Goal: Check status: Check status

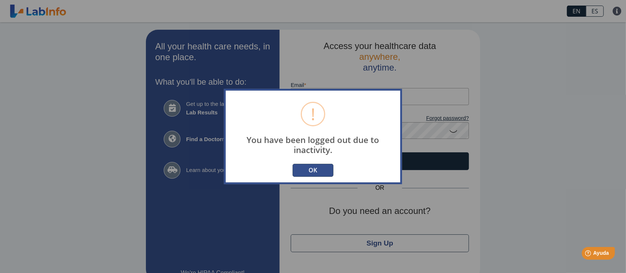
scroll to position [15, 0]
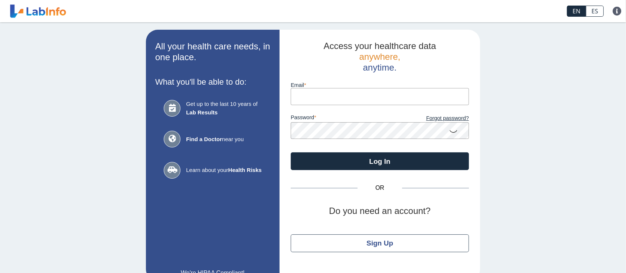
click at [347, 99] on input "Email" at bounding box center [380, 96] width 178 height 17
type input "matosg2@yahoo.com"
click at [362, 140] on form "Email matosg2@yahoo.com password Forgot password? Log In" at bounding box center [380, 121] width 178 height 97
click at [291, 152] on button "Log In" at bounding box center [380, 161] width 178 height 18
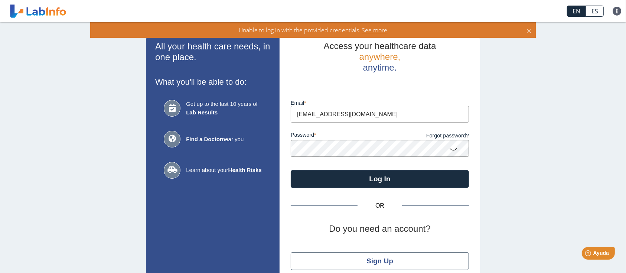
click at [264, 150] on app-login "All your health care needs, in one place. What you'll be able to do: Get up to …" at bounding box center [313, 164] width 334 height 269
click at [291, 170] on button "Log In" at bounding box center [380, 179] width 178 height 18
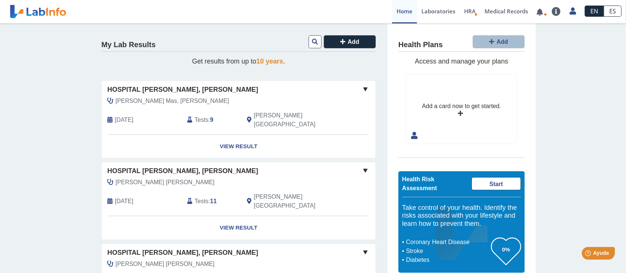
click at [156, 89] on span "Hospital Dr. Pila, Ponce" at bounding box center [182, 90] width 151 height 10
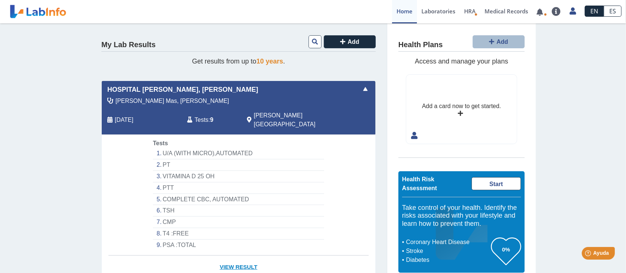
click at [236, 255] on link "View Result" at bounding box center [239, 266] width 274 height 23
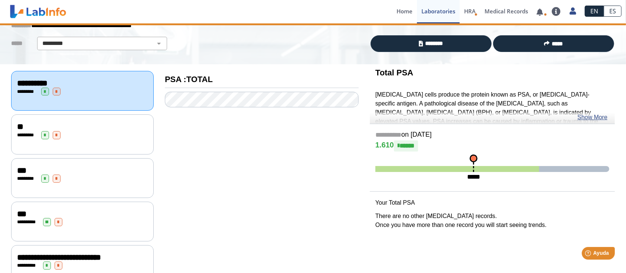
scroll to position [49, 0]
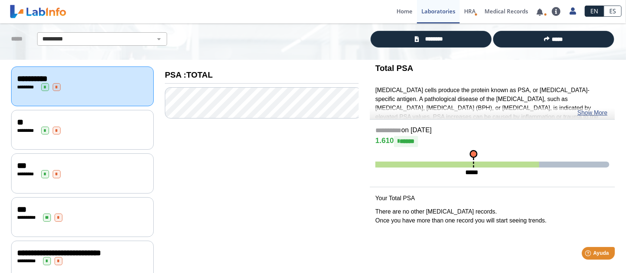
click at [21, 128] on span "*******" at bounding box center [27, 130] width 13 height 5
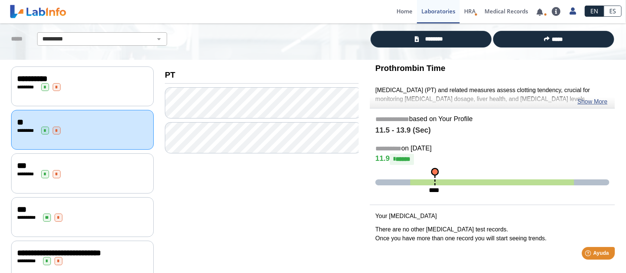
click at [43, 174] on span "*" at bounding box center [45, 174] width 8 height 8
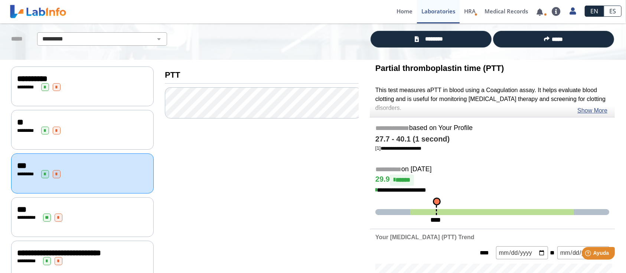
click at [18, 170] on div "* ******* * *" at bounding box center [82, 174] width 131 height 8
click at [30, 130] on span "*******" at bounding box center [27, 130] width 13 height 5
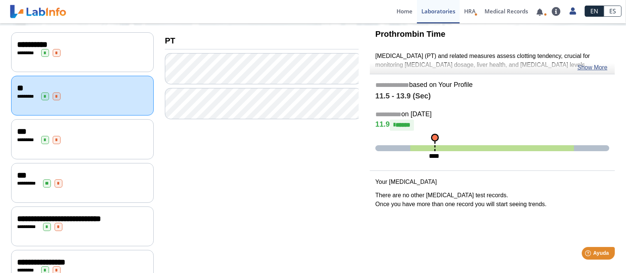
scroll to position [99, 0]
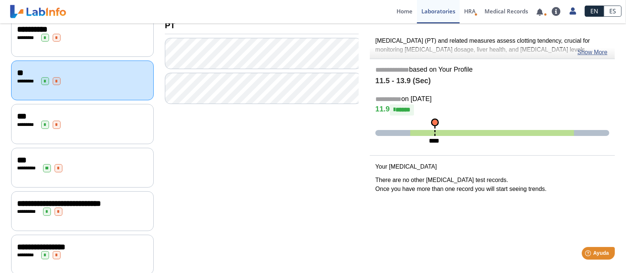
click at [37, 201] on span "**********" at bounding box center [59, 203] width 84 height 8
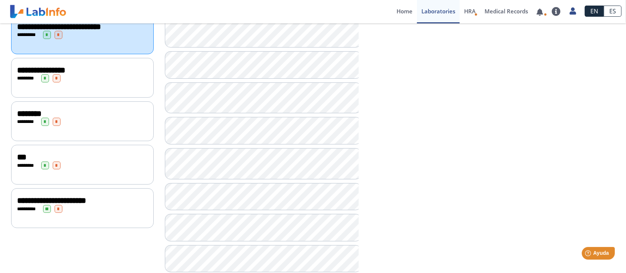
scroll to position [276, 0]
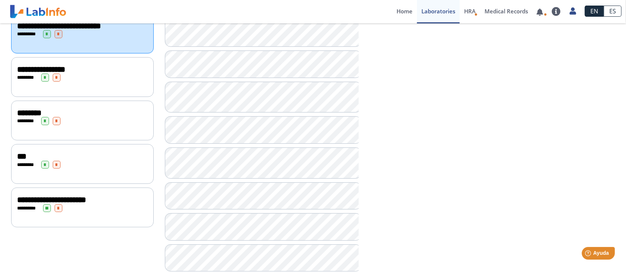
click at [38, 196] on span "**********" at bounding box center [51, 200] width 69 height 8
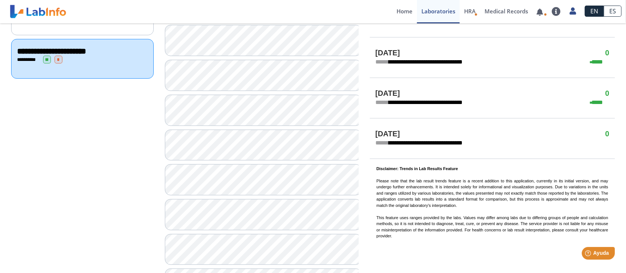
scroll to position [474, 0]
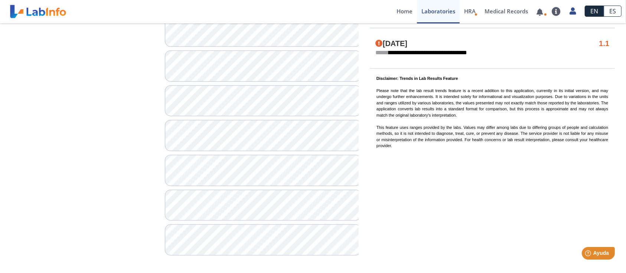
scroll to position [575, 0]
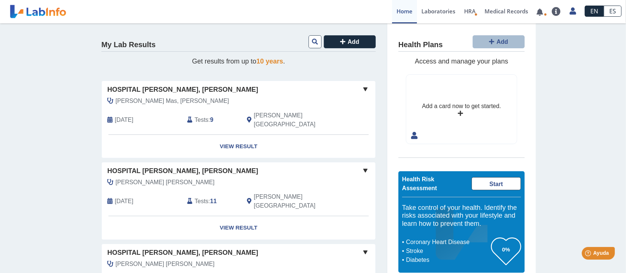
click at [128, 95] on div "Hospital [PERSON_NAME], [PERSON_NAME], [PERSON_NAME] [DATE] Tests : 9 [PERSON_N…" at bounding box center [239, 107] width 274 height 53
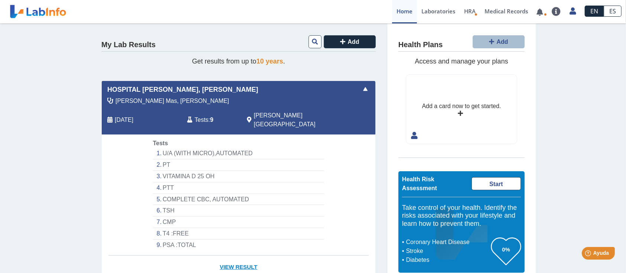
click at [227, 260] on link "View Result" at bounding box center [239, 266] width 274 height 23
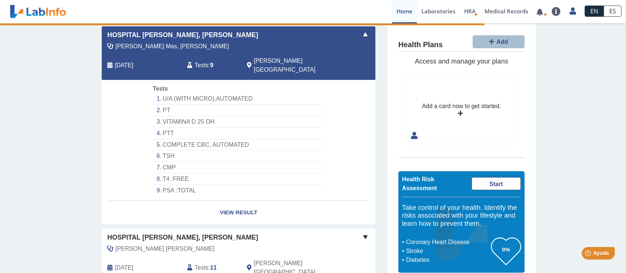
scroll to position [99, 0]
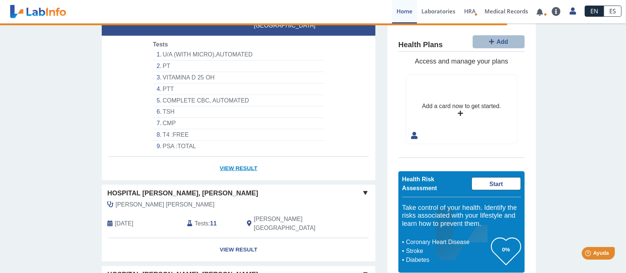
click at [238, 163] on link "View Result" at bounding box center [239, 168] width 274 height 23
click at [238, 160] on link "View Result" at bounding box center [239, 168] width 274 height 23
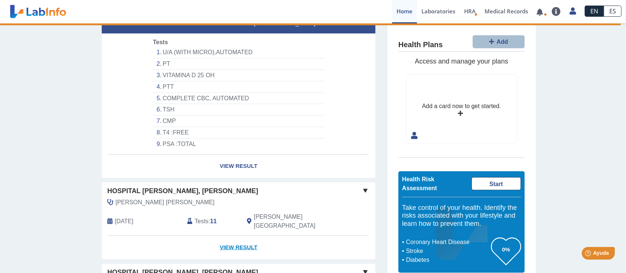
scroll to position [0, 0]
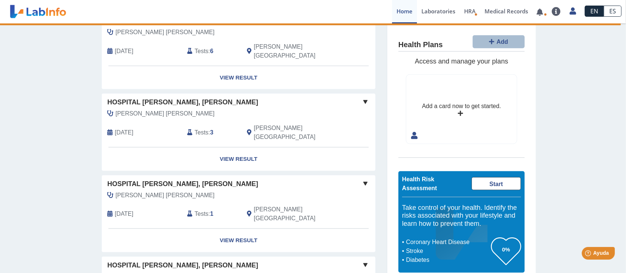
scroll to position [695, 0]
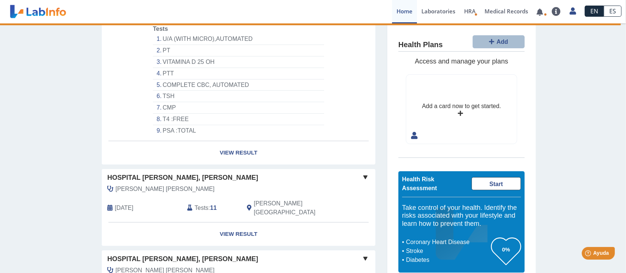
scroll to position [51, 0]
